Goal: Information Seeking & Learning: Find specific fact

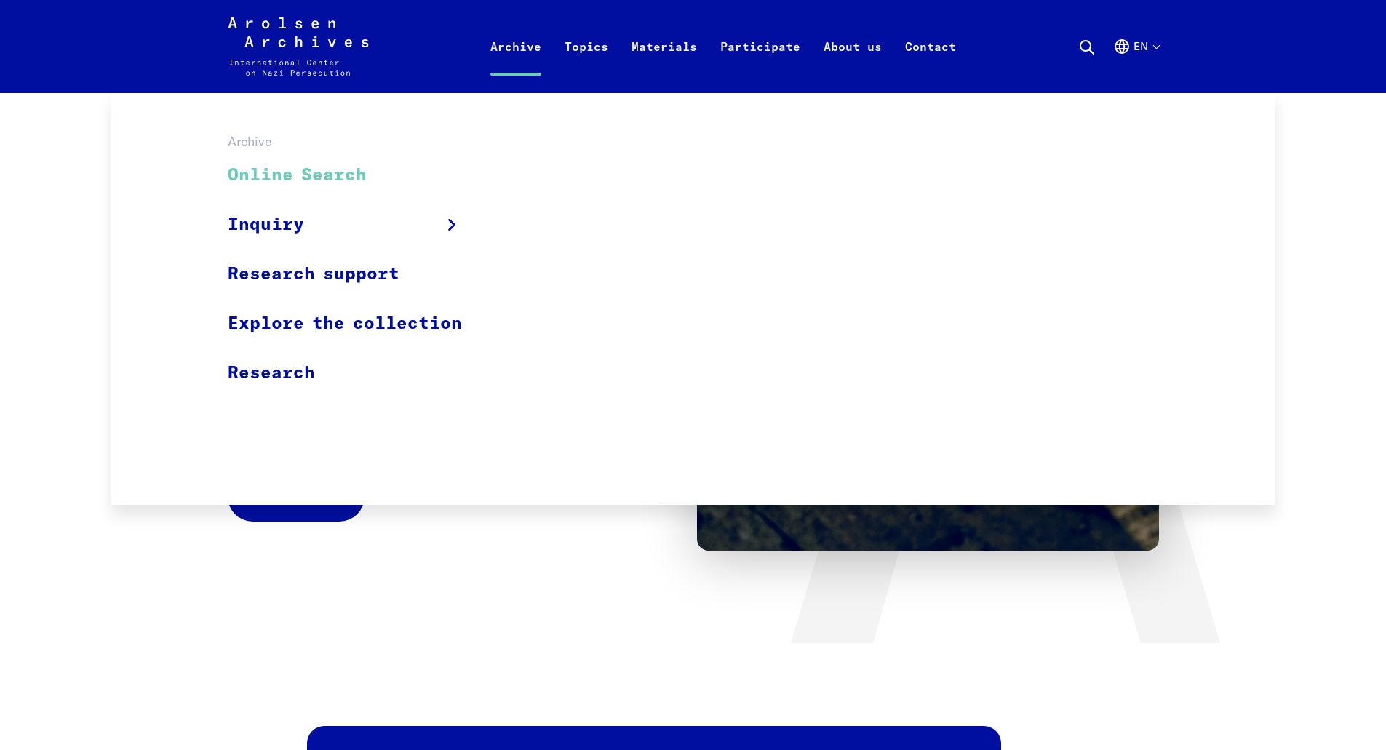
click at [317, 167] on link "Online Search" at bounding box center [354, 175] width 253 height 49
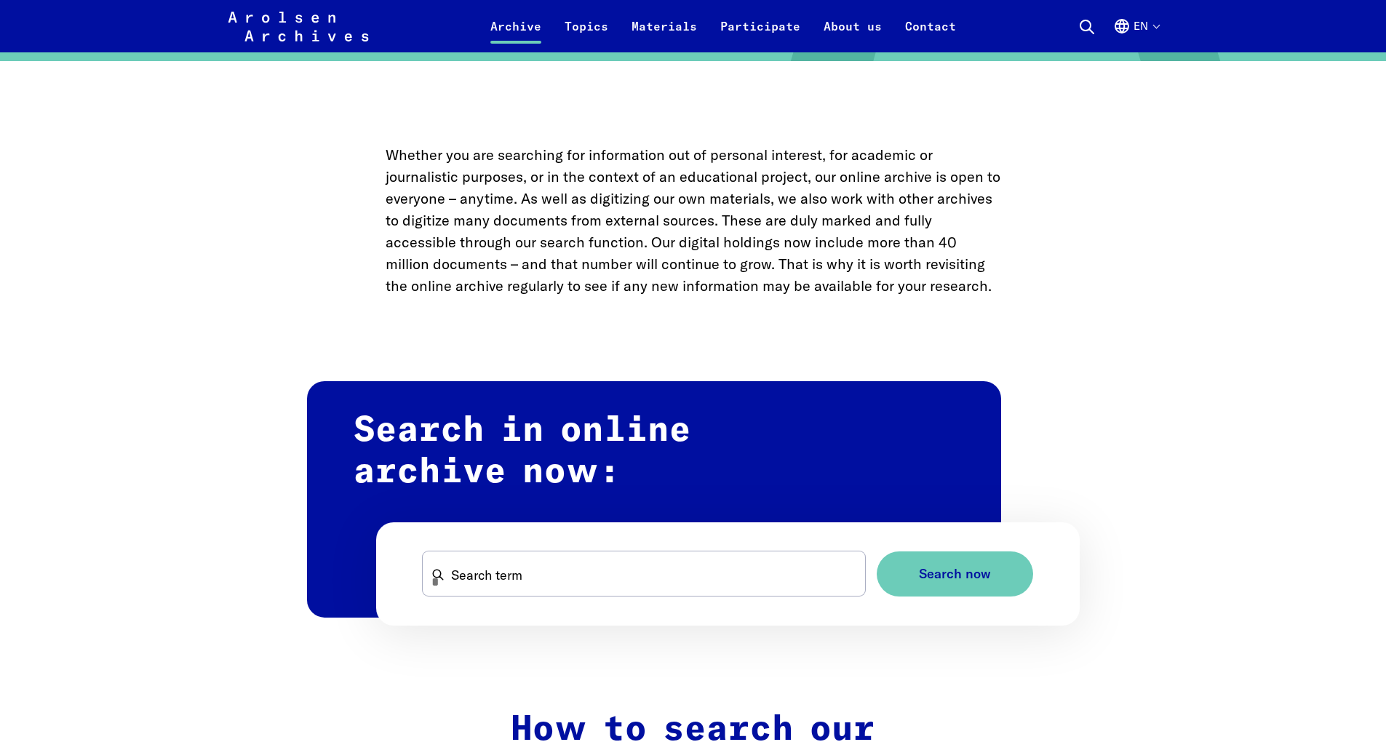
scroll to position [728, 0]
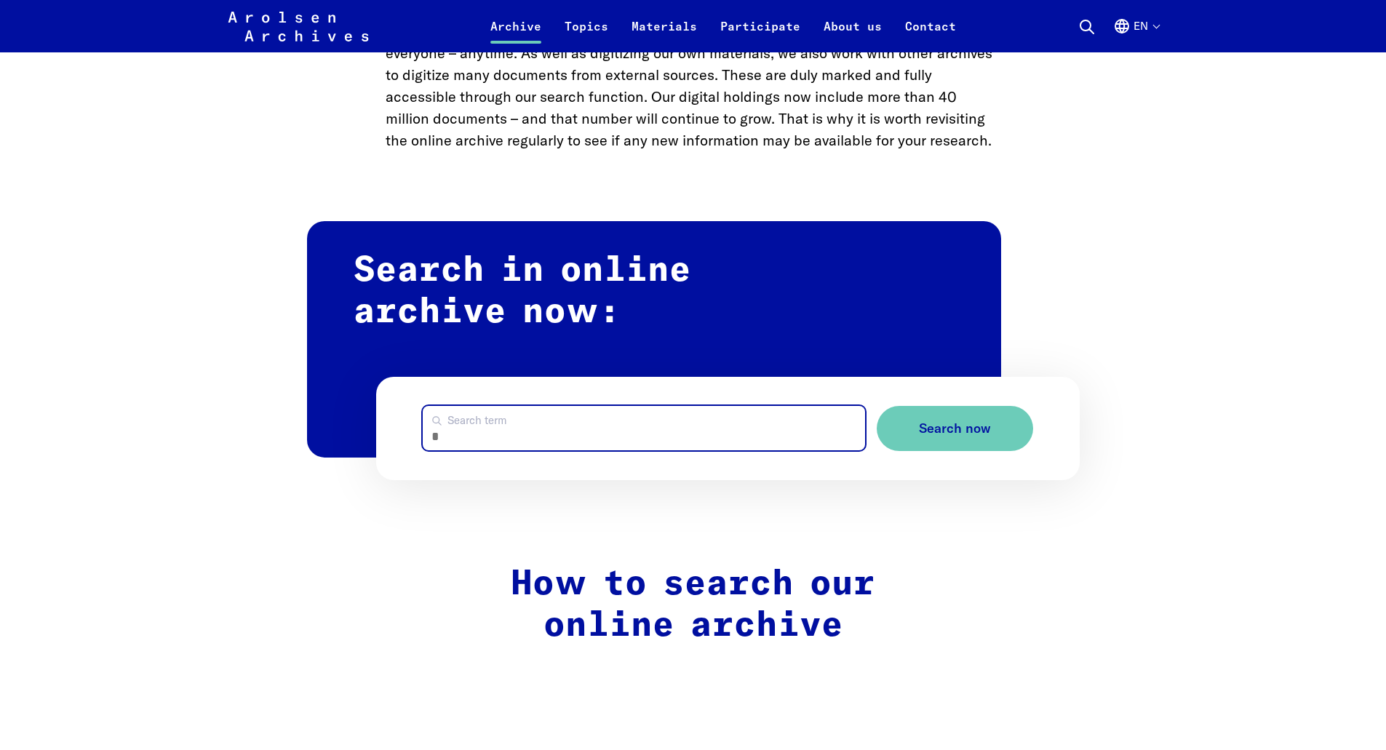
click at [560, 435] on input "Search term" at bounding box center [644, 428] width 443 height 44
type input "*"
type input "**********"
click at [877, 406] on button "Search now" at bounding box center [955, 429] width 156 height 46
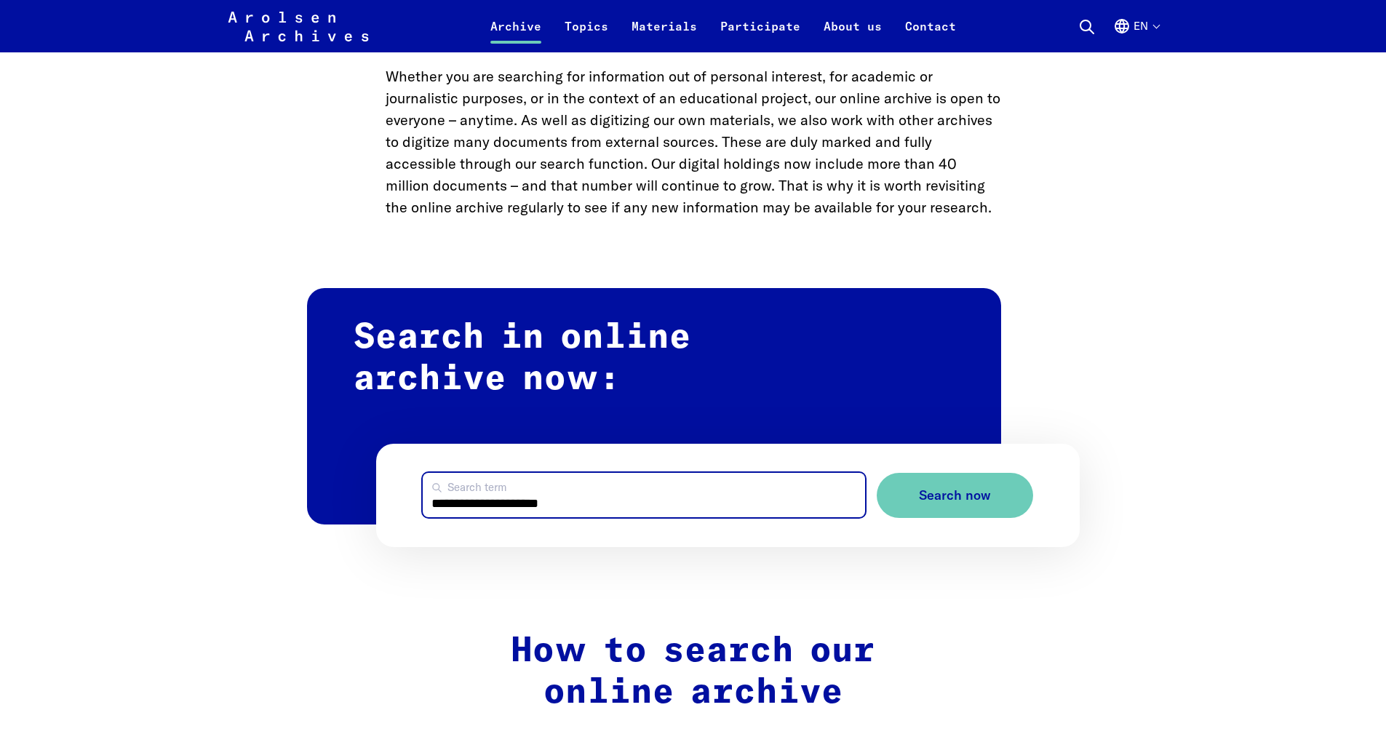
scroll to position [146, 0]
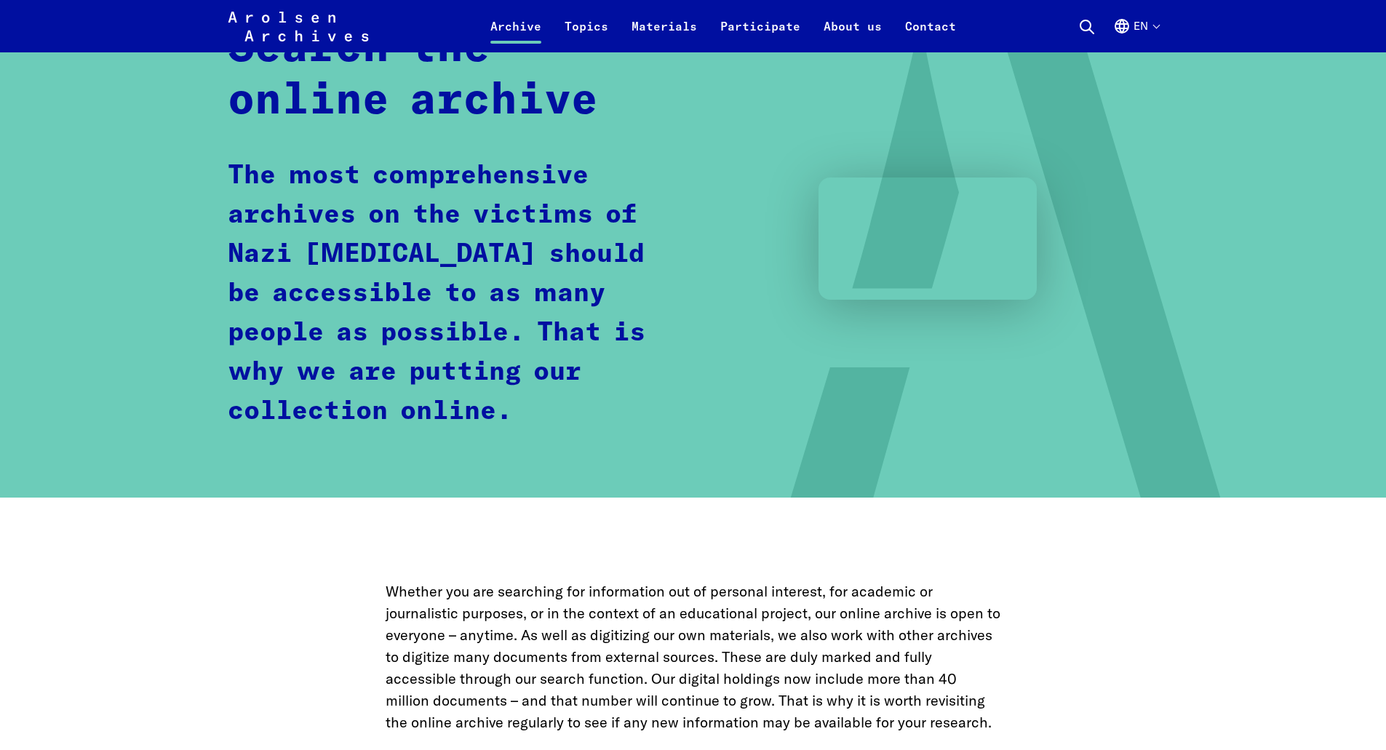
click at [242, 9] on div "Arolsen Archives - International Center on Nazi [MEDICAL_DATA] | Return to home…" at bounding box center [694, 26] width 932 height 35
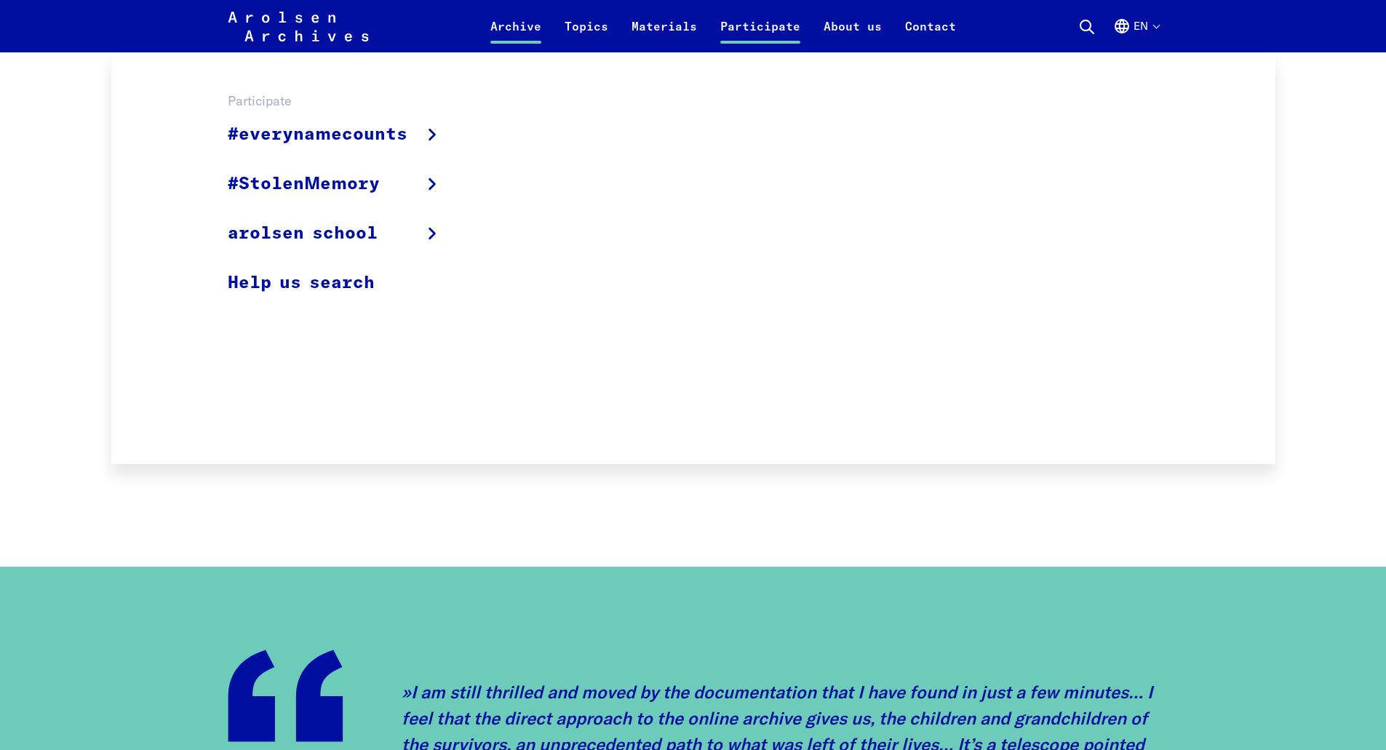
scroll to position [1528, 0]
